Goal: Task Accomplishment & Management: Complete application form

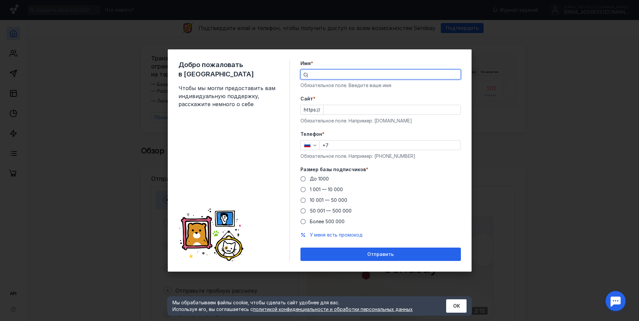
type input "C"
type input "[GEOGRAPHIC_DATA]"
click at [333, 197] on span "10 001 — 50 000" at bounding box center [328, 200] width 37 height 6
click at [0, 0] on input "10 001 — 50 000" at bounding box center [0, 0] width 0 height 0
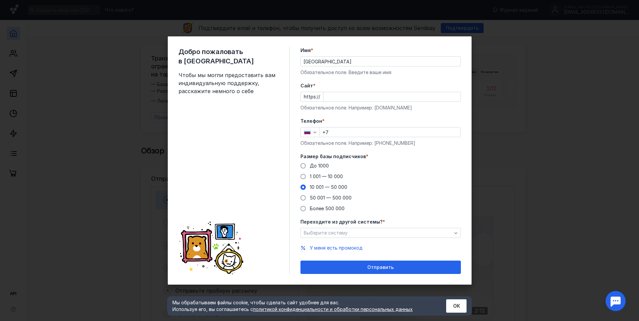
click at [334, 97] on input "Cайт *" at bounding box center [391, 96] width 137 height 9
click at [583, 65] on div "Добро пожаловать в Sendsay Чтобы мы могли предоставить вам индивидуальную подде…" at bounding box center [319, 160] width 639 height 321
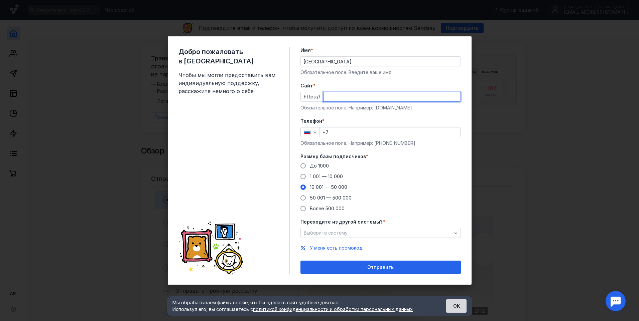
click at [454, 300] on button "ОК" at bounding box center [456, 306] width 20 height 13
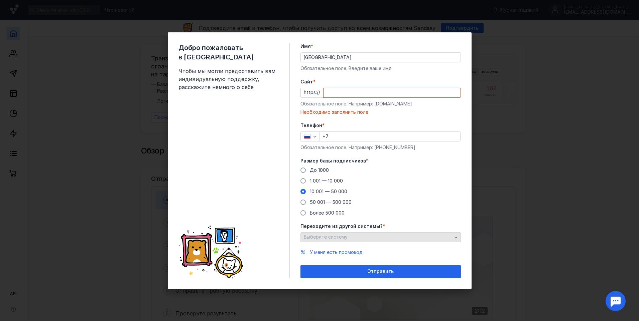
click at [346, 237] on span "Выберите систему" at bounding box center [326, 237] width 44 height 6
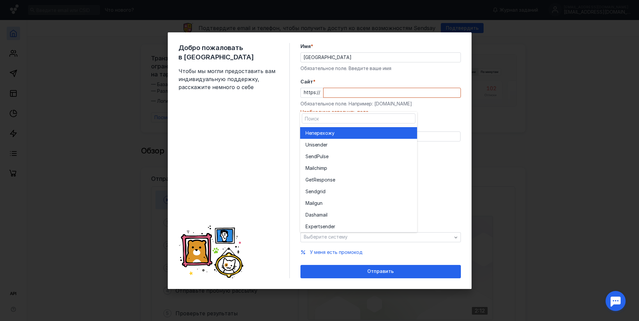
click at [358, 134] on div "Не перехожу" at bounding box center [358, 133] width 106 height 7
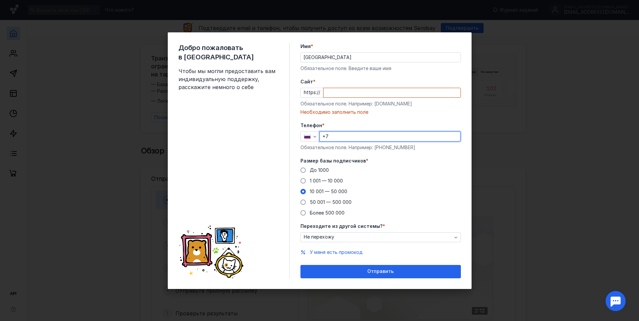
click at [337, 135] on input "+7" at bounding box center [390, 136] width 140 height 9
type input "[PHONE_NUMBER]"
click at [339, 93] on input "Cайт *" at bounding box center [391, 92] width 137 height 9
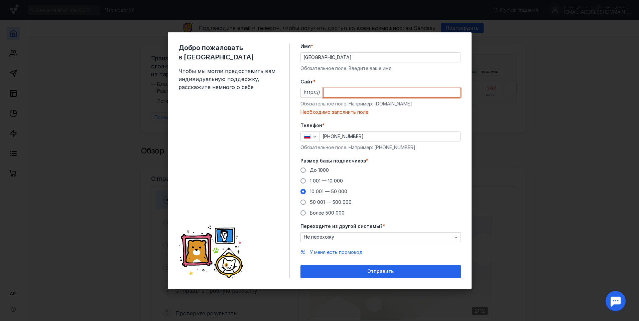
paste input "[DOMAIN_NAME][URL]"
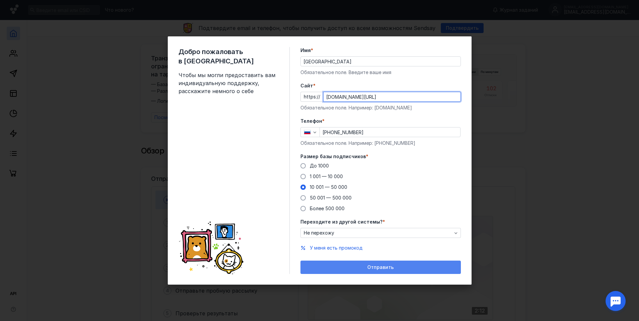
type input "[DOMAIN_NAME][URL]"
click at [360, 270] on div "Отправить" at bounding box center [381, 268] width 154 height 6
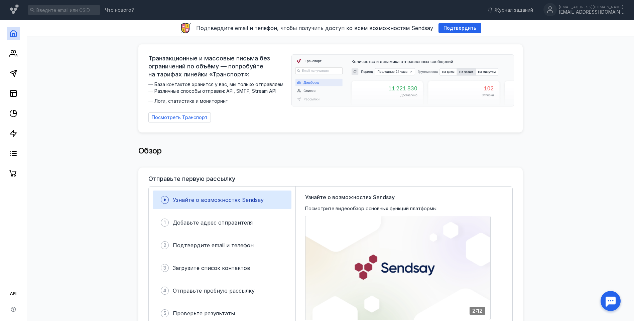
click at [11, 100] on div at bounding box center [13, 100] width 27 height 160
click at [11, 96] on rect at bounding box center [13, 94] width 6 height 6
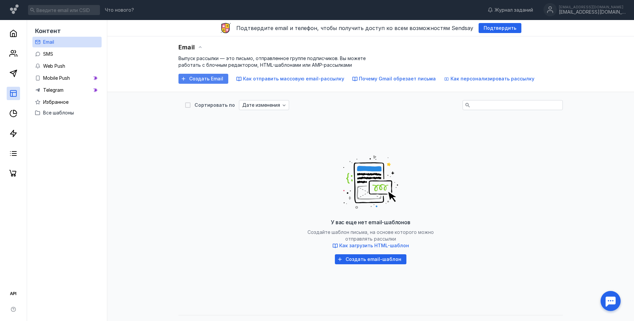
click at [219, 79] on span "Создать Email" at bounding box center [206, 79] width 34 height 6
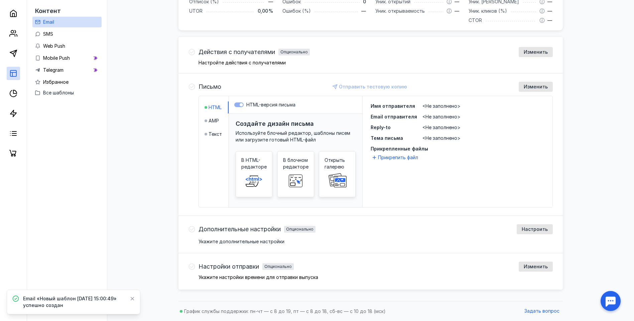
scroll to position [175, 0]
click at [10, 137] on icon at bounding box center [13, 134] width 8 height 8
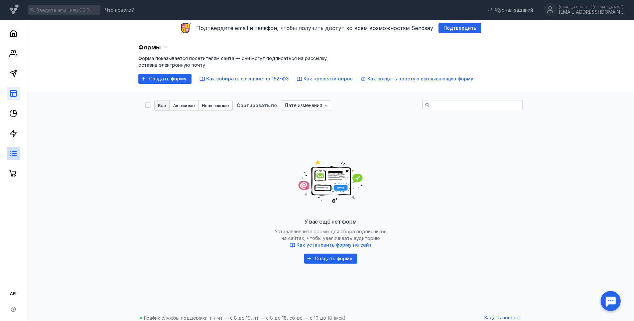
click at [19, 93] on link at bounding box center [13, 93] width 13 height 13
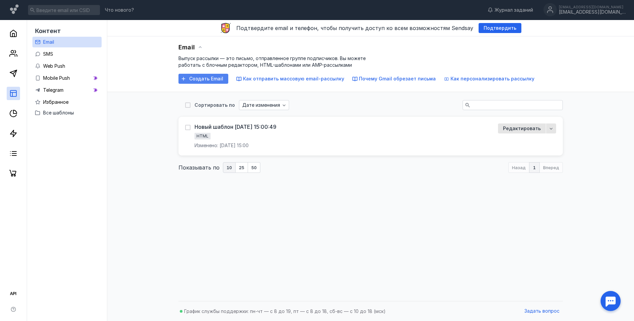
click at [220, 79] on span "Создать Email" at bounding box center [206, 79] width 34 height 6
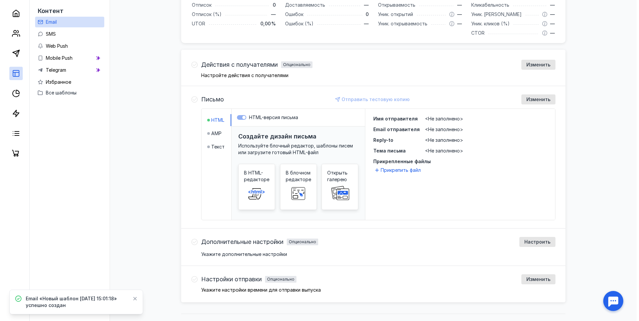
scroll to position [175, 0]
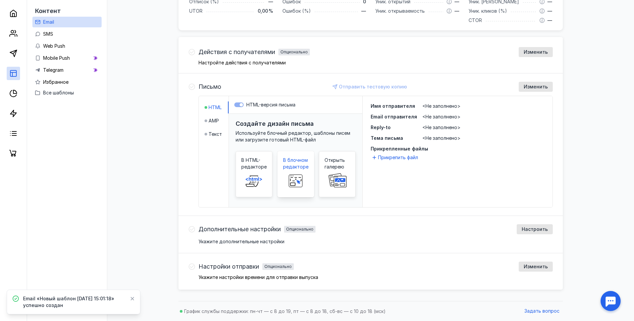
click at [294, 169] on span "В блочном редакторе" at bounding box center [295, 163] width 25 height 13
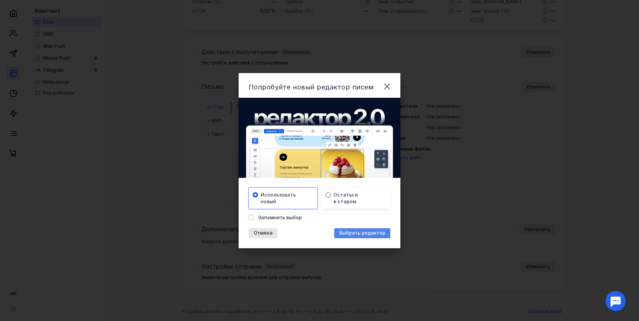
click at [352, 233] on span "Выбрать редактор" at bounding box center [362, 233] width 46 height 6
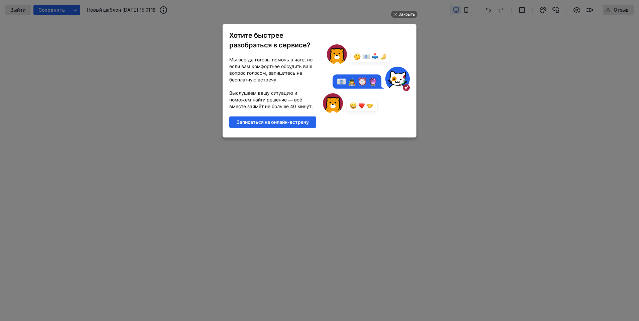
click at [470, 42] on ul "Закрыть Хотите быстрее разобраться в сервисе? Мы всегда готовы помочь в чате, н…" at bounding box center [319, 161] width 639 height 321
